Goal: Book appointment/travel/reservation

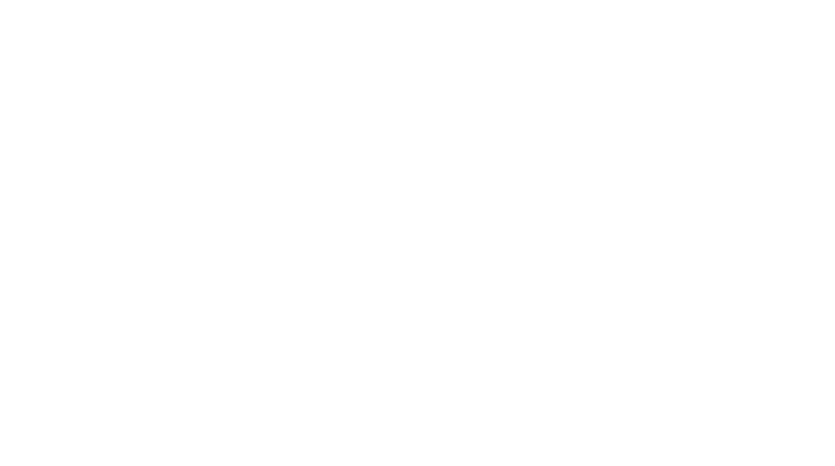
select select "*"
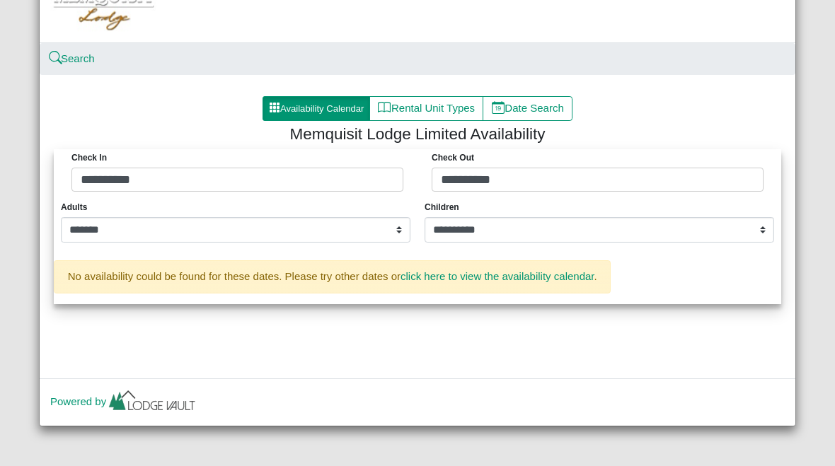
scroll to position [113, 0]
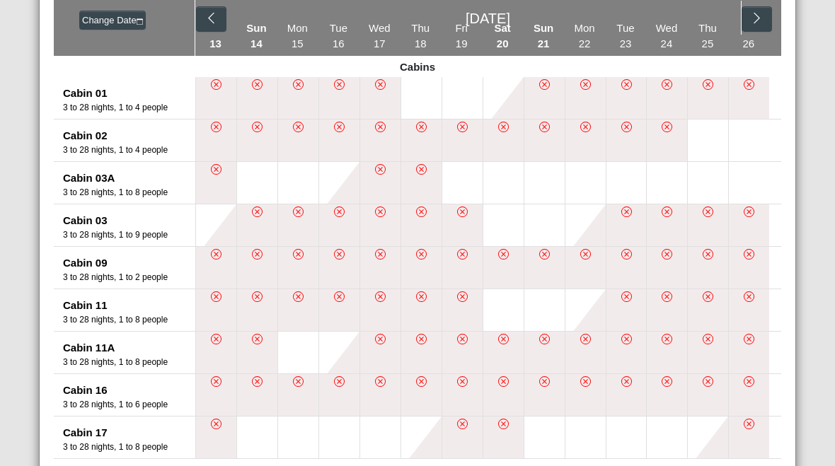
scroll to position [282, 0]
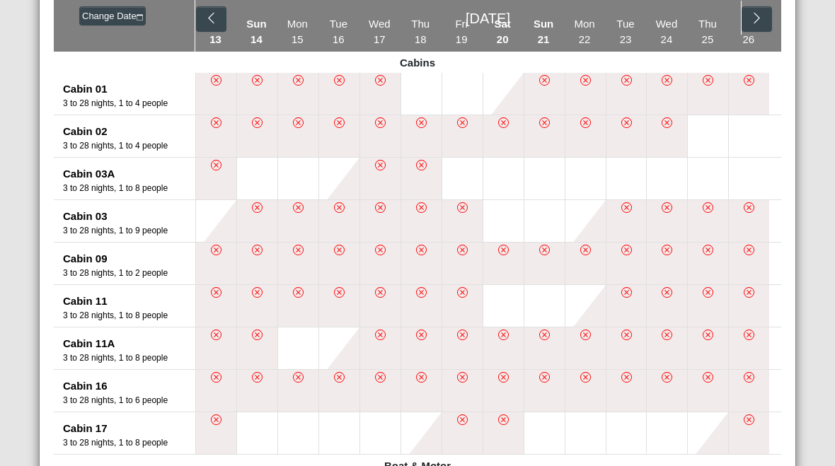
click at [212, 14] on icon "chevron left" at bounding box center [210, 17] width 13 height 13
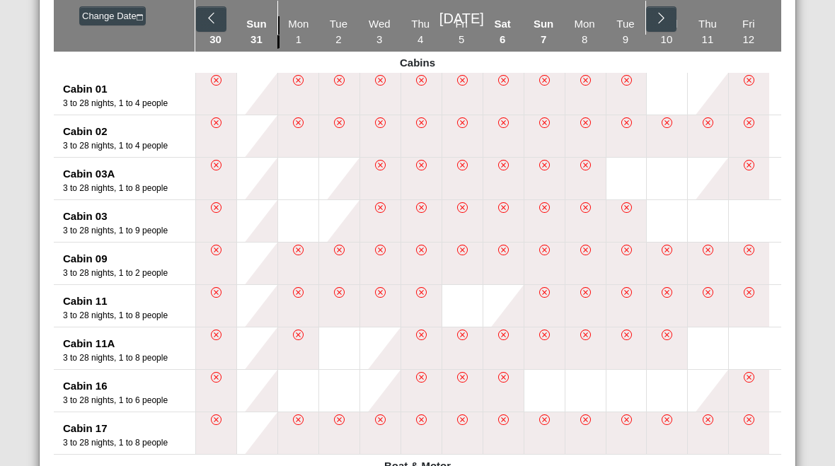
click at [662, 14] on icon "chevron right" at bounding box center [660, 17] width 13 height 13
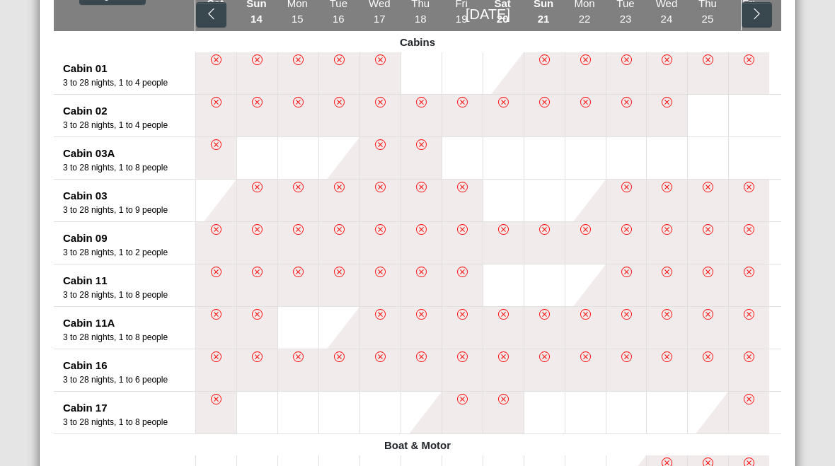
scroll to position [302, 0]
click at [763, 17] on icon "chevron right" at bounding box center [756, 14] width 13 height 13
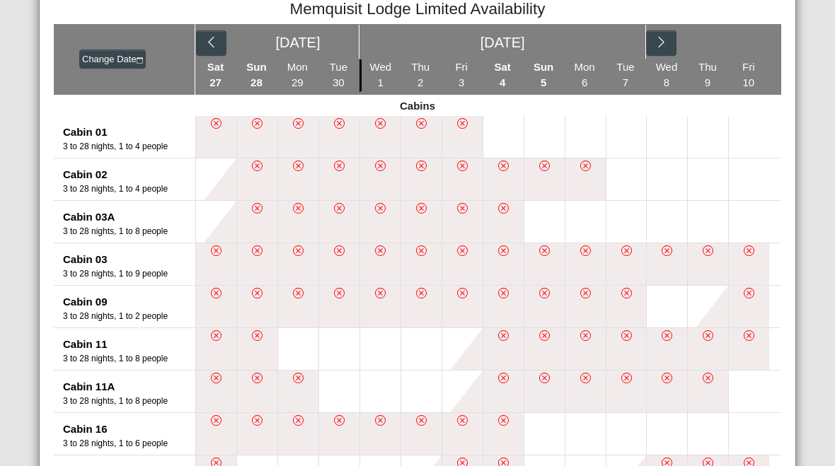
scroll to position [243, 0]
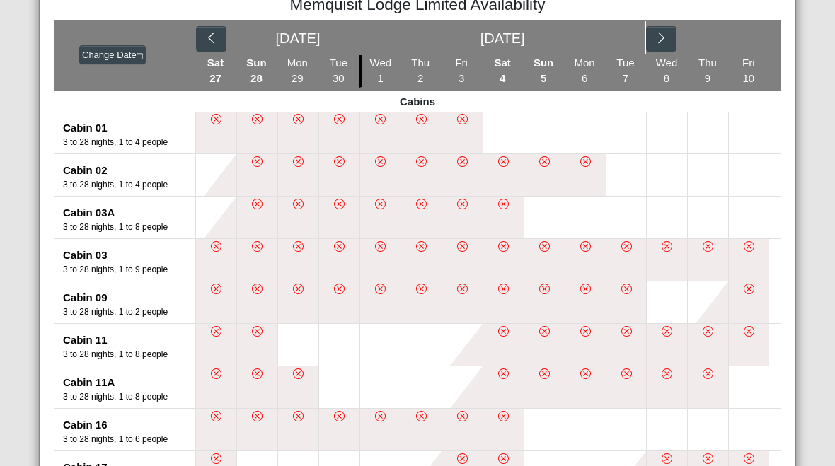
click at [667, 38] on icon "chevron right" at bounding box center [660, 37] width 13 height 13
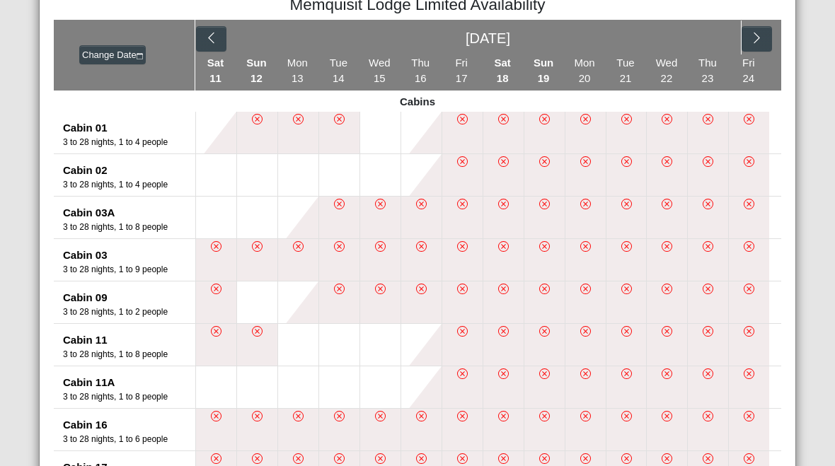
click at [763, 42] on icon "chevron right" at bounding box center [756, 37] width 13 height 13
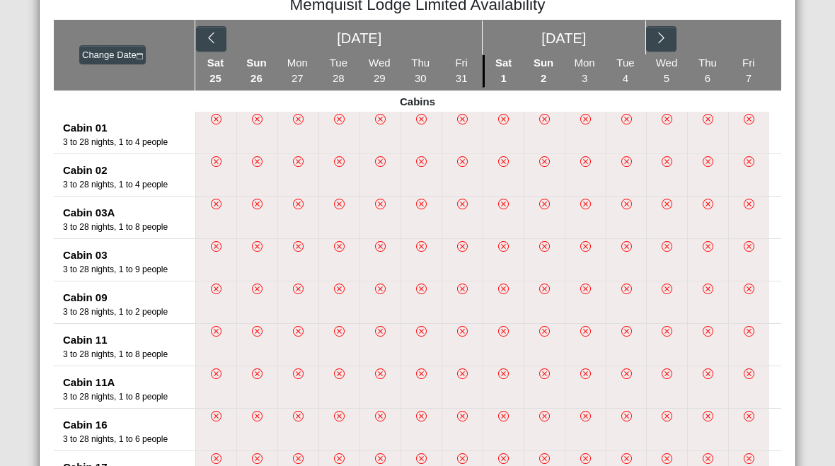
click at [220, 43] on button "button" at bounding box center [211, 38] width 30 height 25
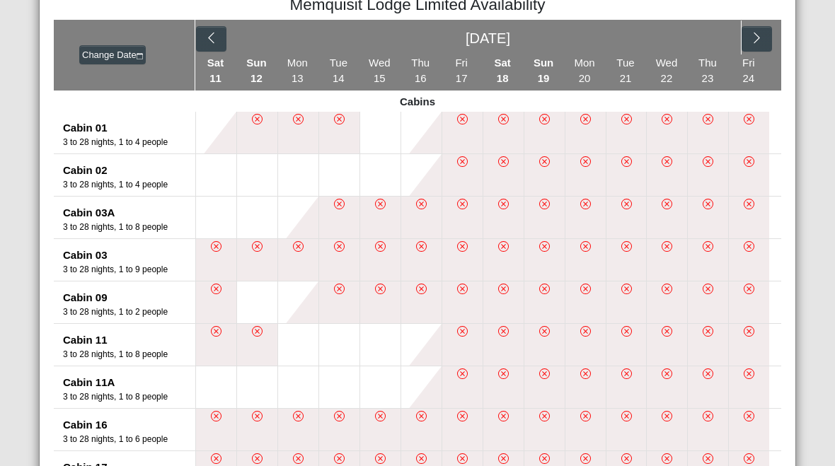
click at [217, 44] on icon "chevron left" at bounding box center [210, 37] width 13 height 13
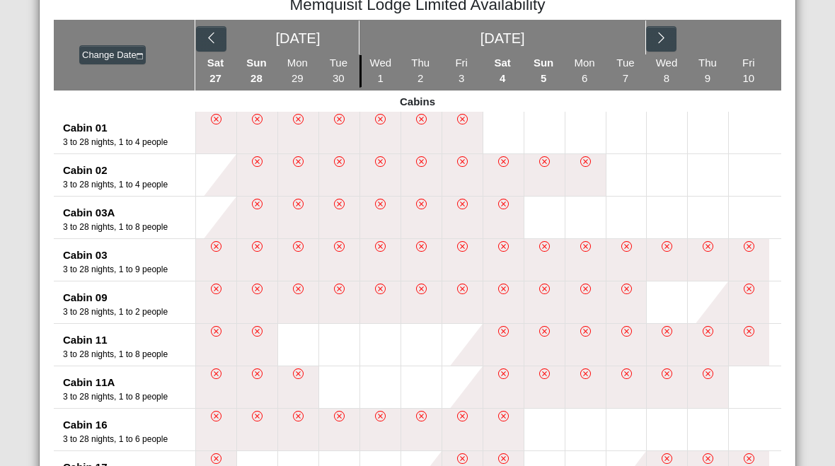
click at [217, 45] on button "button" at bounding box center [211, 38] width 30 height 25
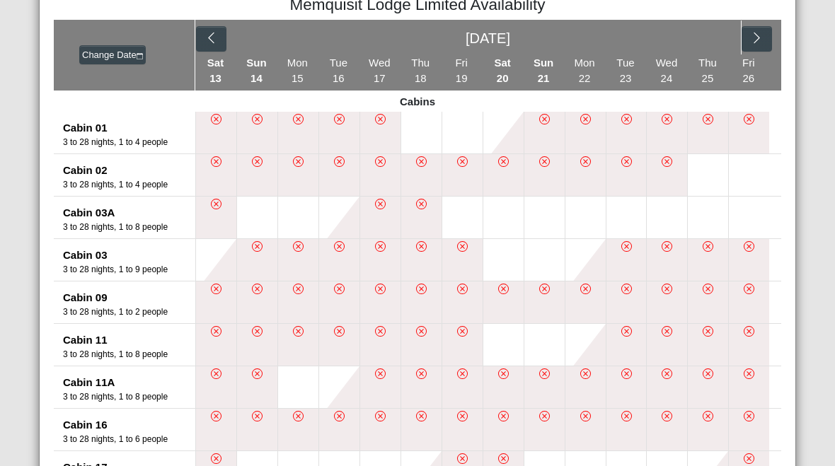
click at [214, 36] on icon "chevron left" at bounding box center [210, 37] width 13 height 13
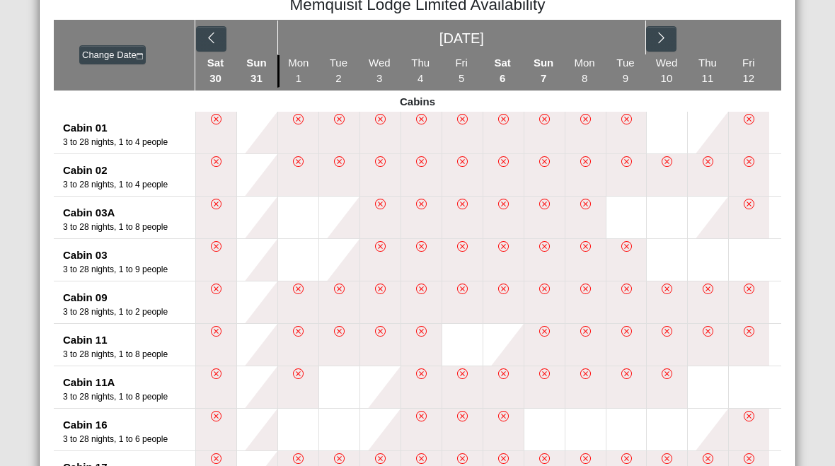
click at [658, 49] on button "button" at bounding box center [661, 38] width 30 height 25
